Goal: Obtain resource: Download file/media

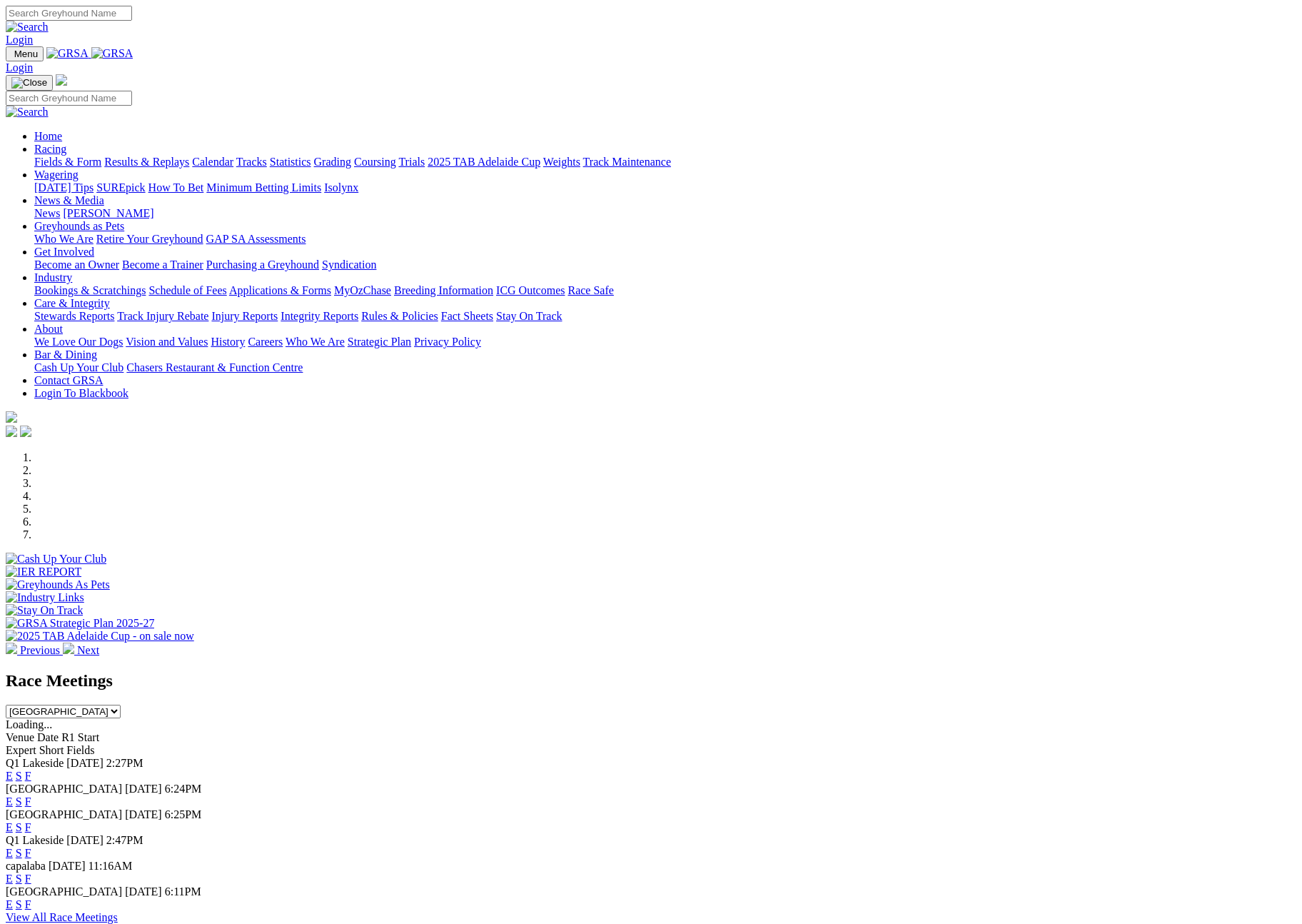
scroll to position [387, 0]
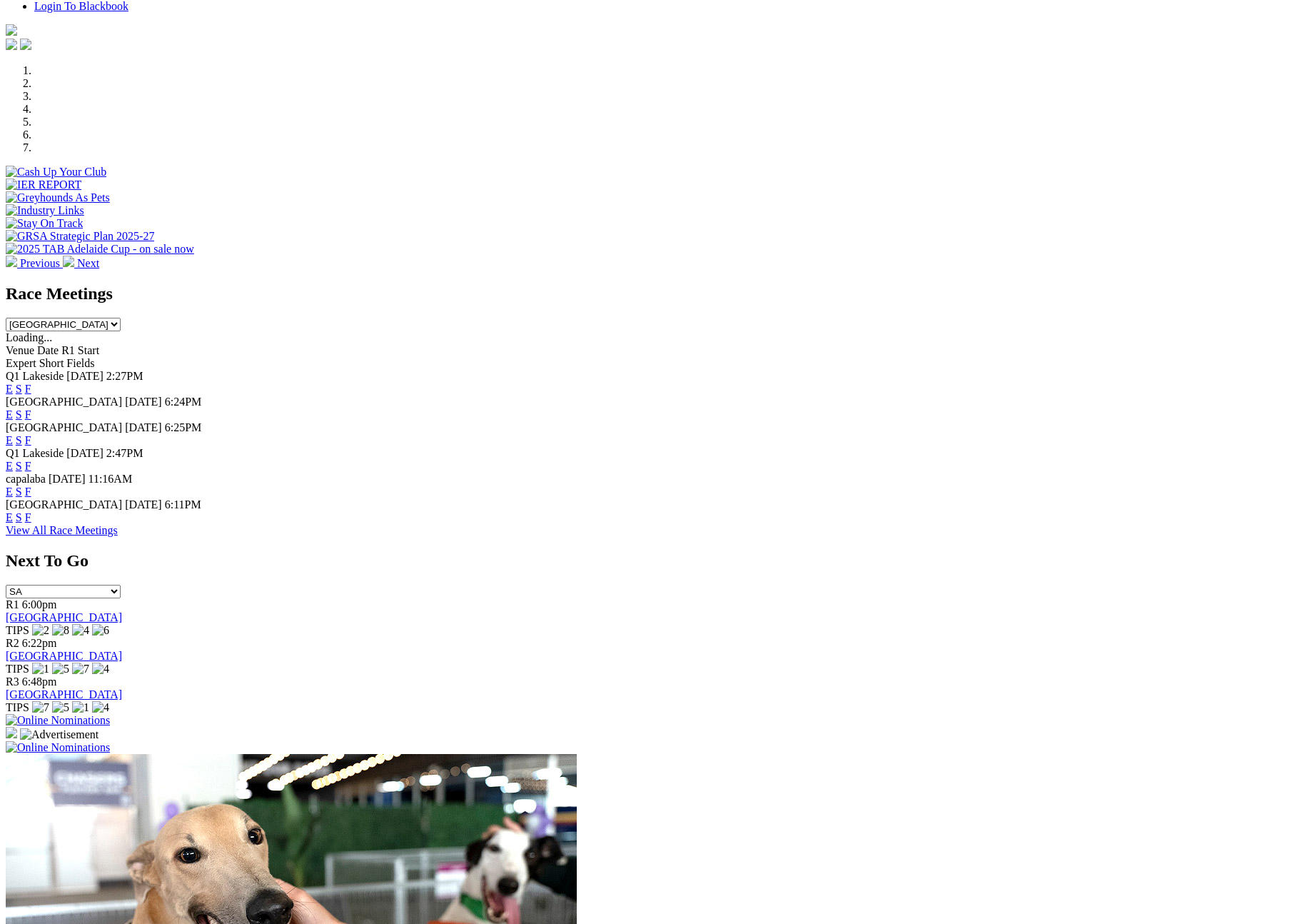
click at [121, 318] on select "South Australia New South Wales Northern Territory Queensland Tasmania Victoria…" at bounding box center [63, 324] width 115 height 13
select select "SA"
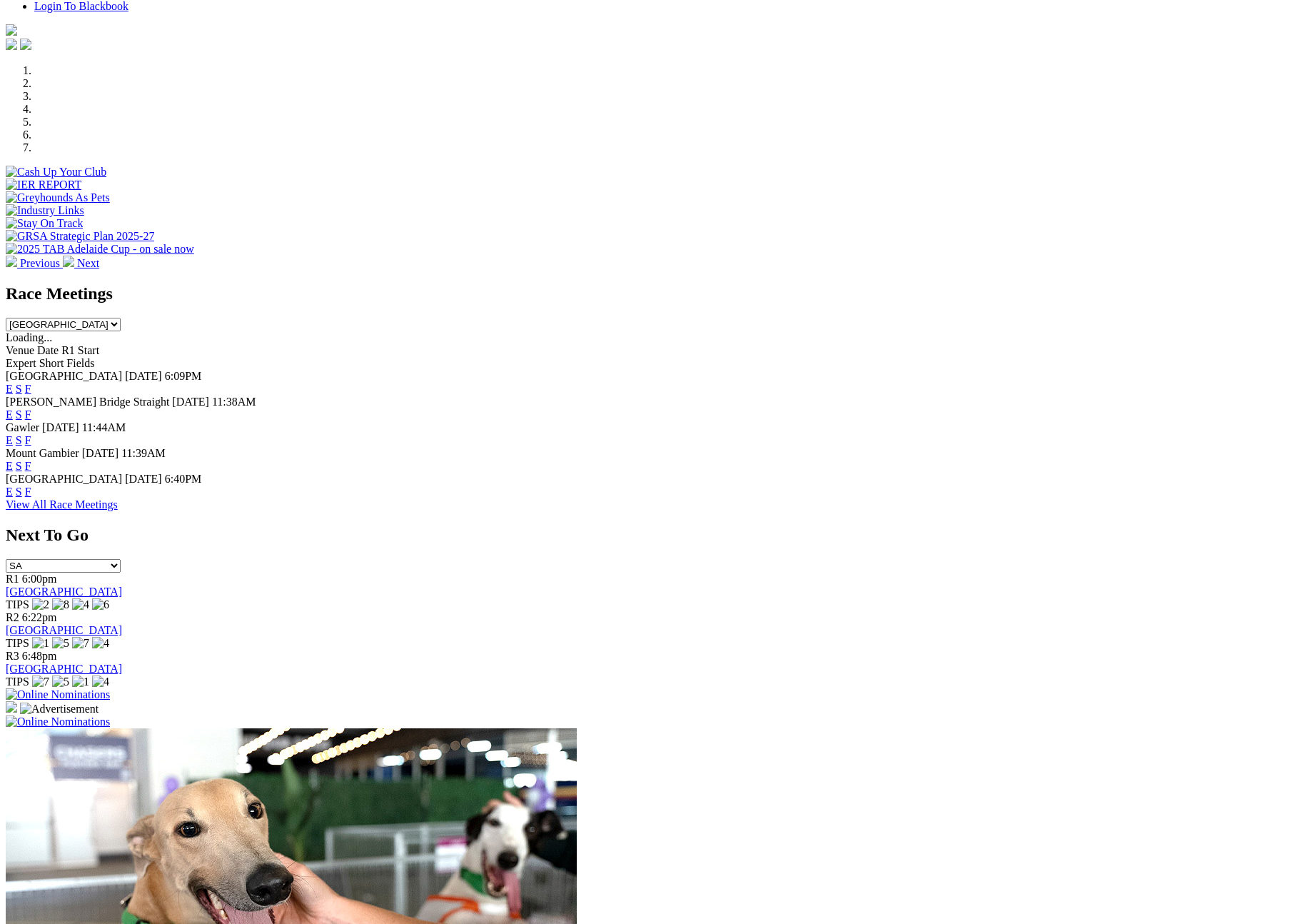
click at [31, 486] on link "F" at bounding box center [28, 492] width 6 height 12
click at [31, 434] on link "F" at bounding box center [28, 440] width 6 height 12
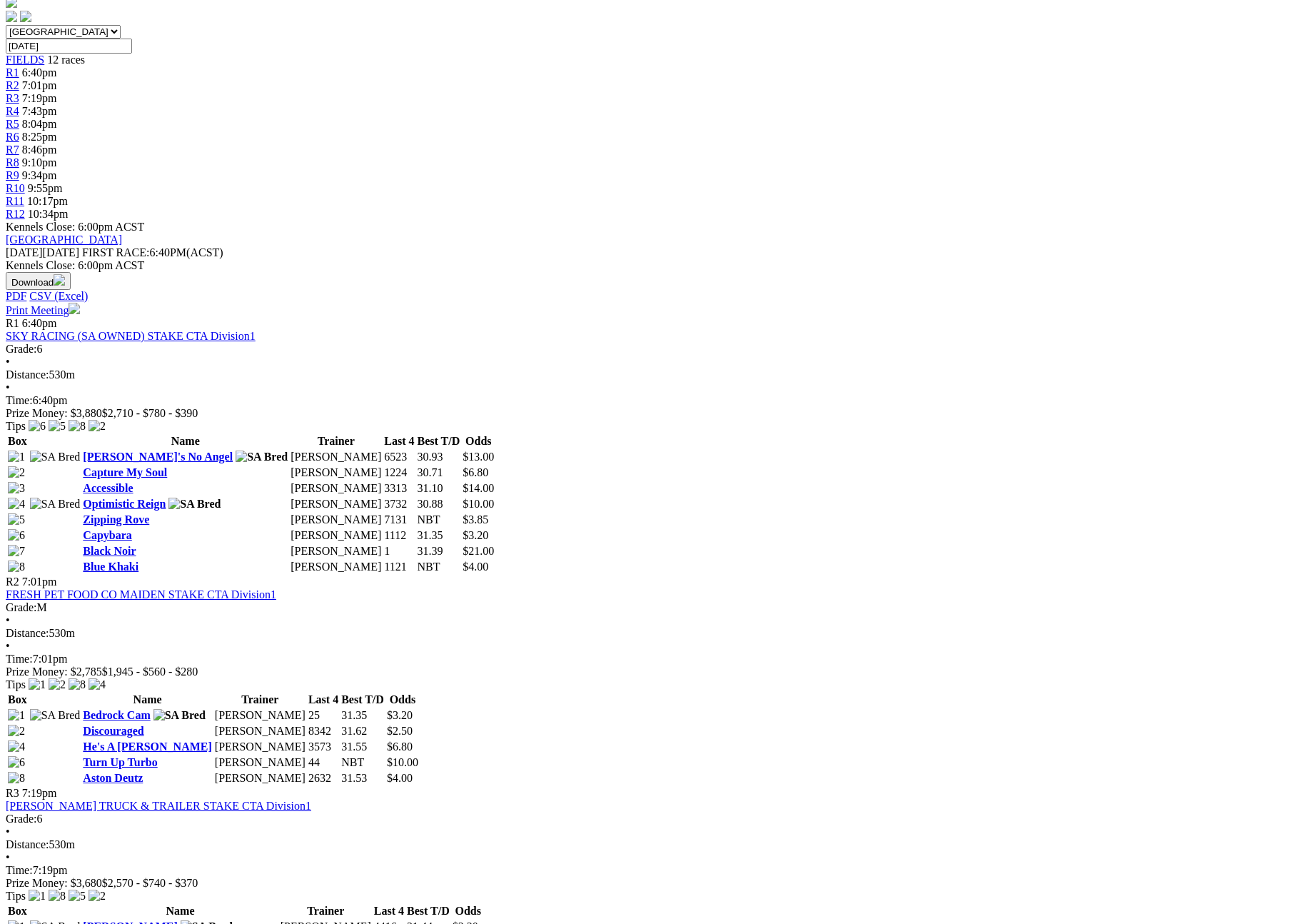
scroll to position [466, 0]
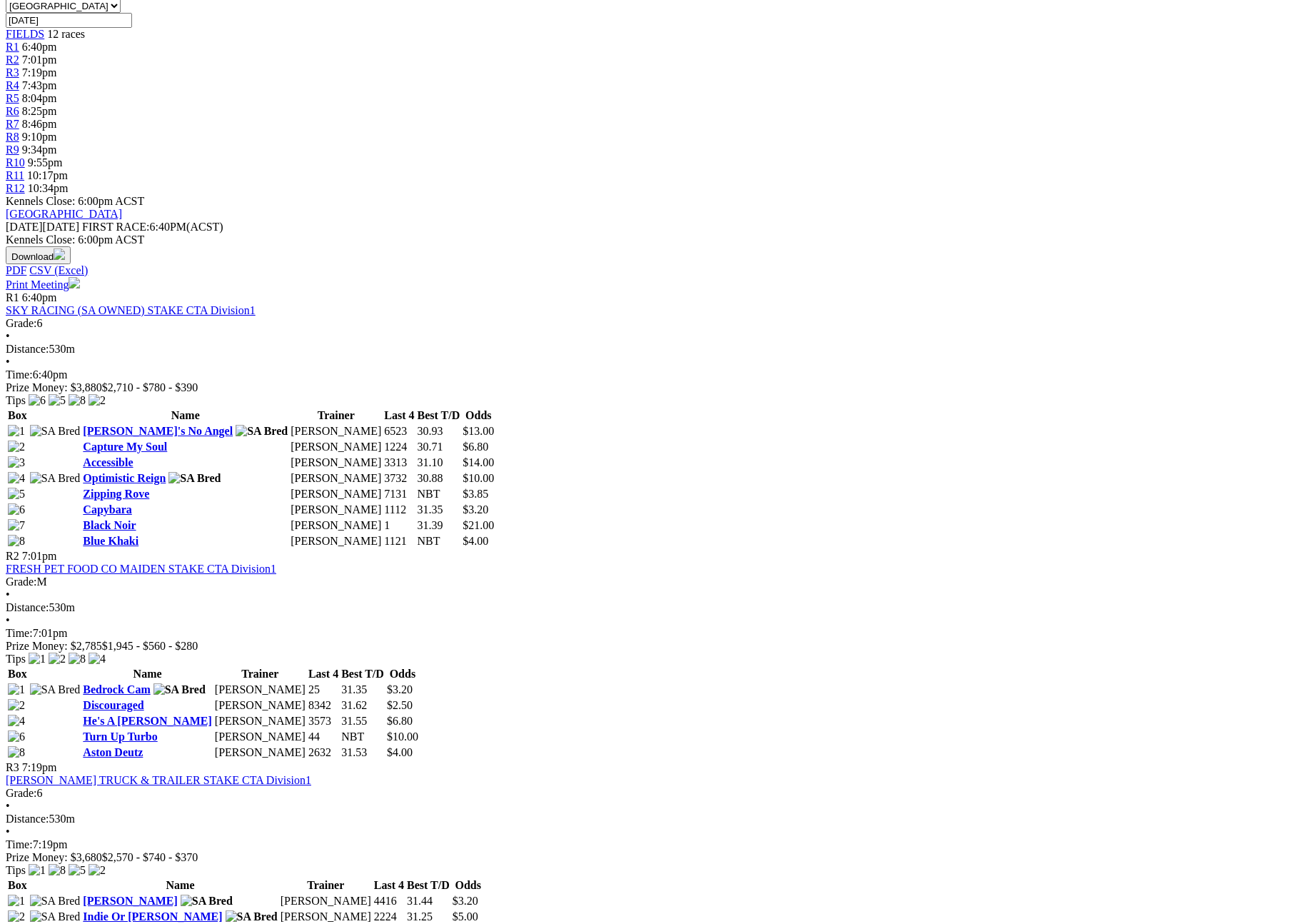
drag, startPoint x: 749, startPoint y: 249, endPoint x: 911, endPoint y: 249, distance: 162.0
copy link "2025 State National Distance Championship"
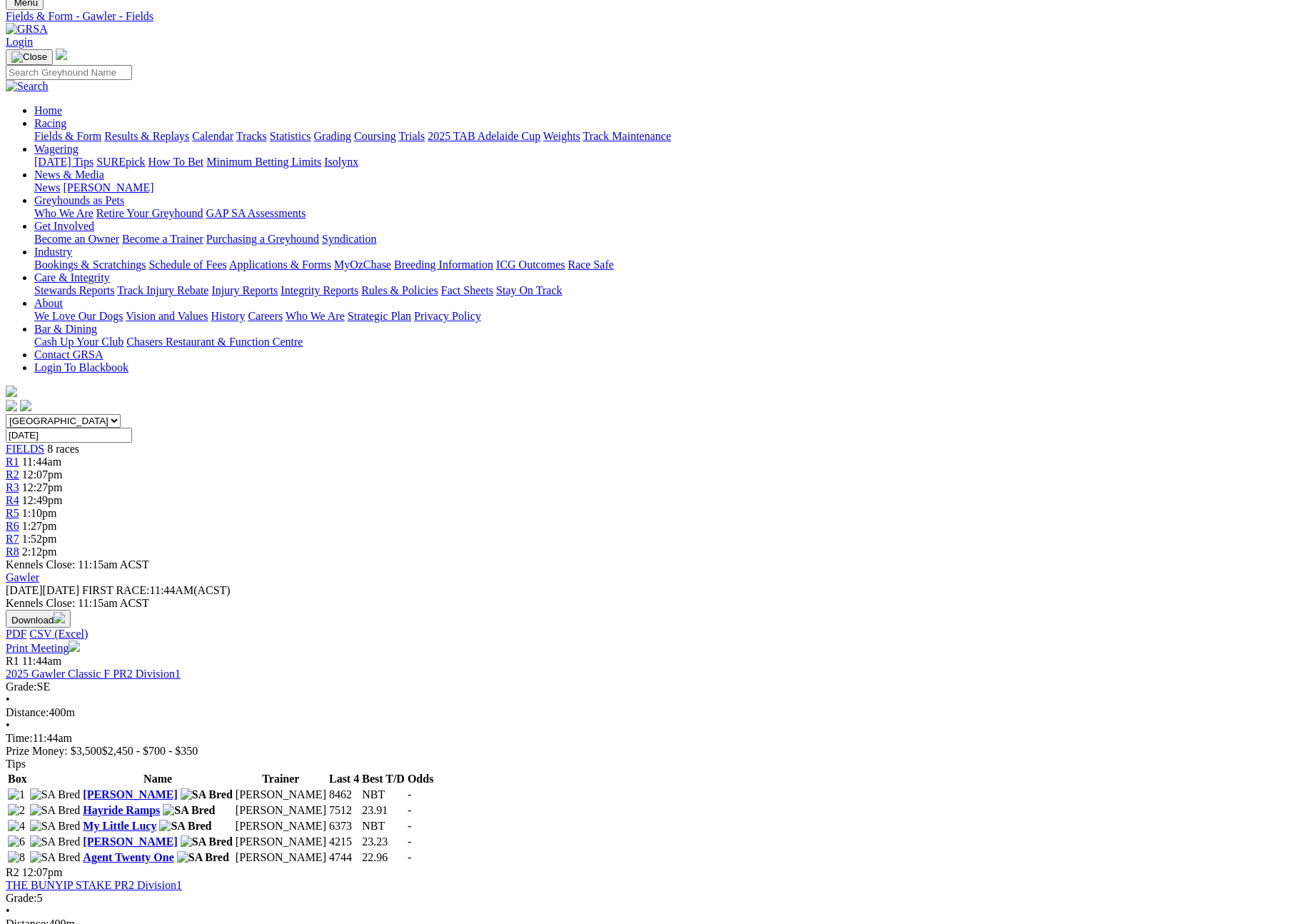
scroll to position [35, 0]
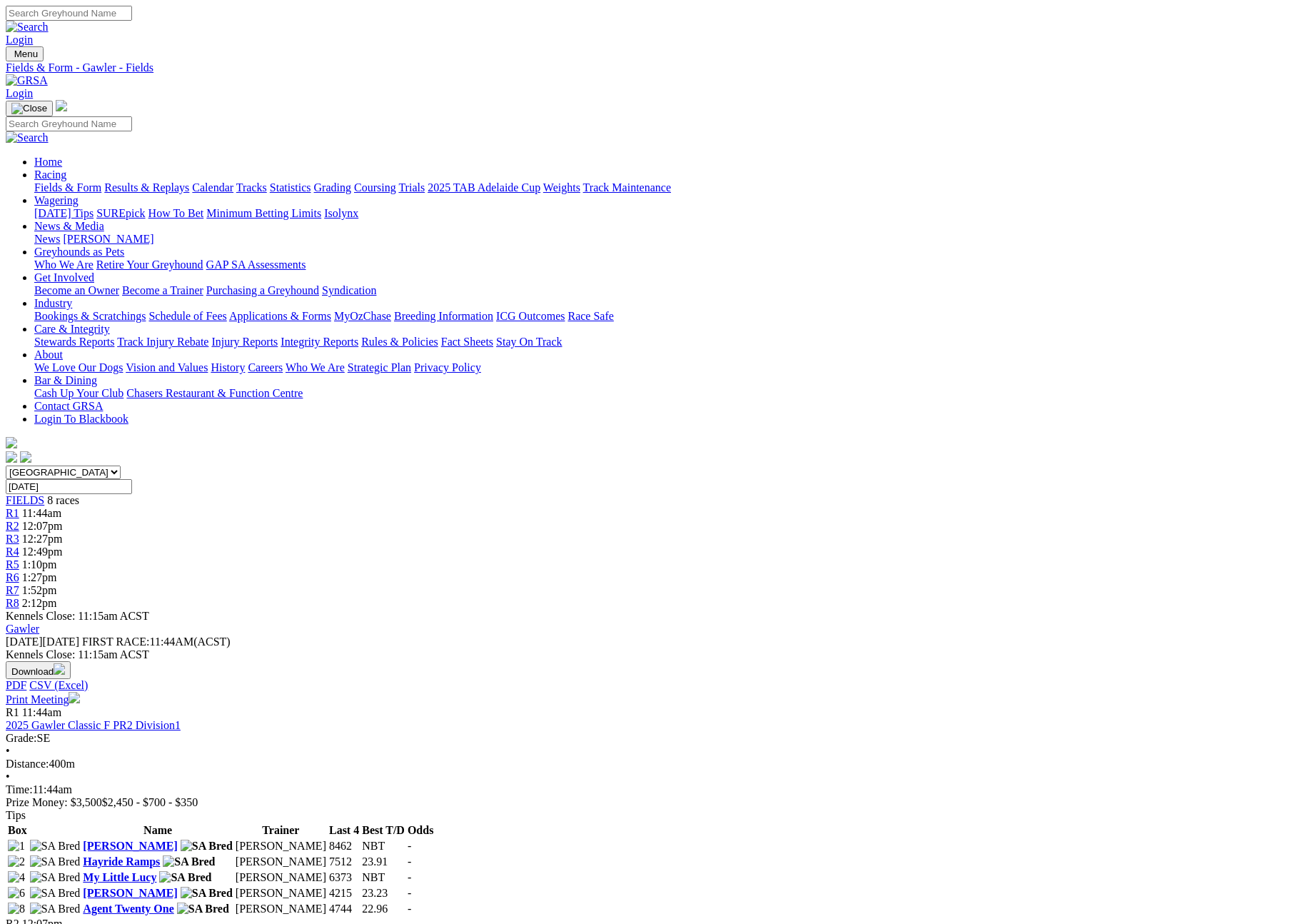
scroll to position [35, 0]
click at [71, 661] on button "Download" at bounding box center [37, 670] width 65 height 18
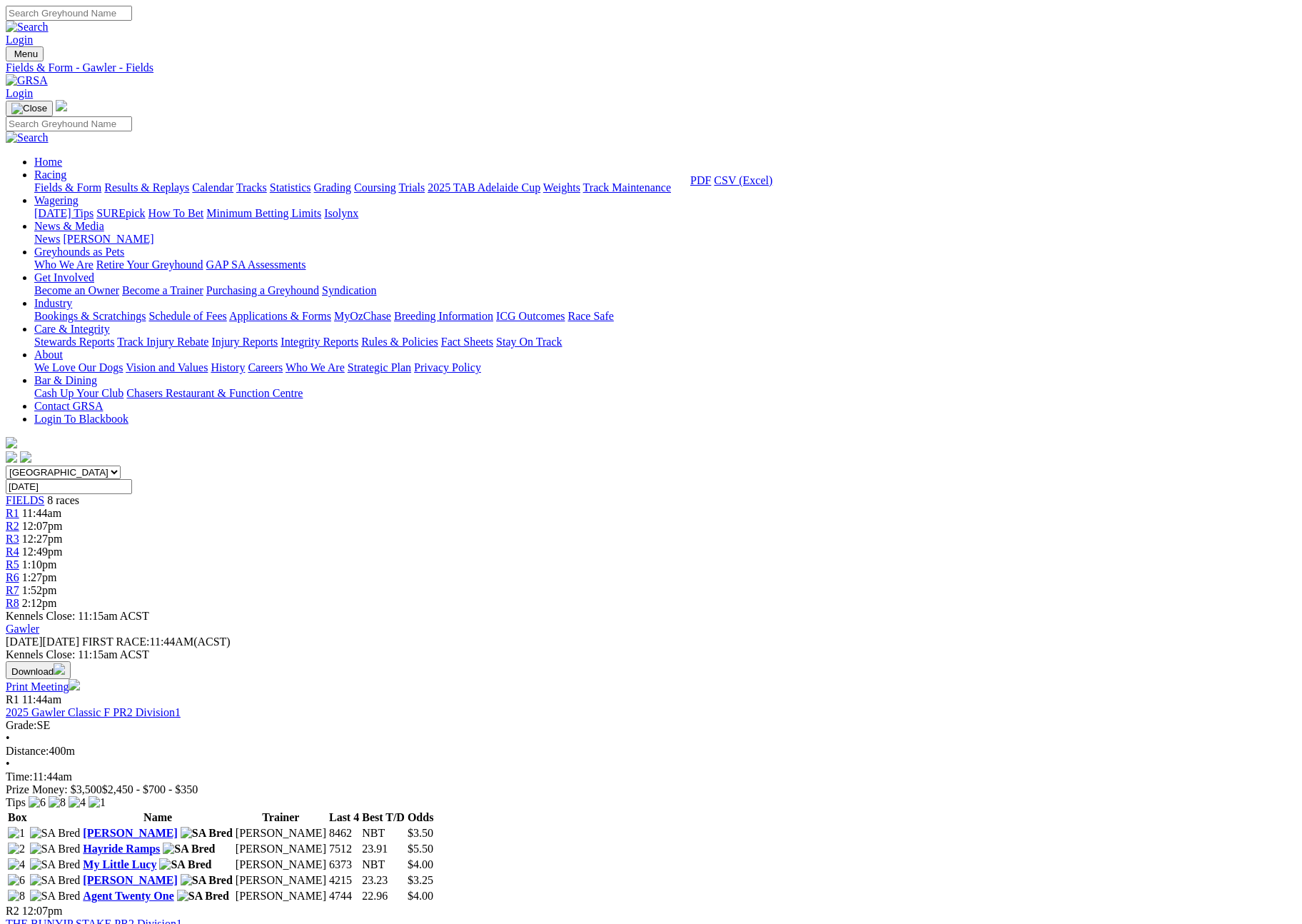
click at [772, 186] on link "CSV (Excel)" at bounding box center [743, 180] width 59 height 12
